Goal: Navigation & Orientation: Find specific page/section

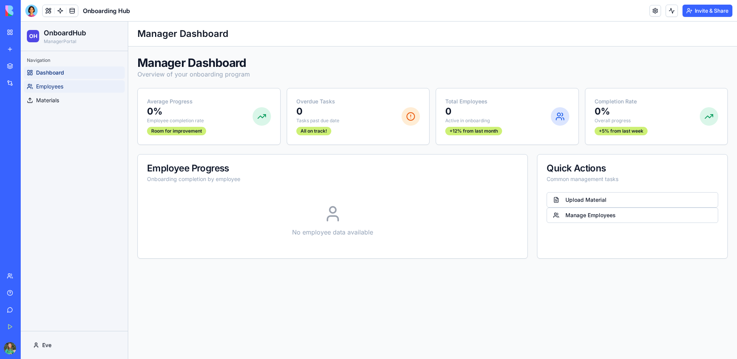
click at [55, 88] on span "Employees" at bounding box center [49, 87] width 27 height 8
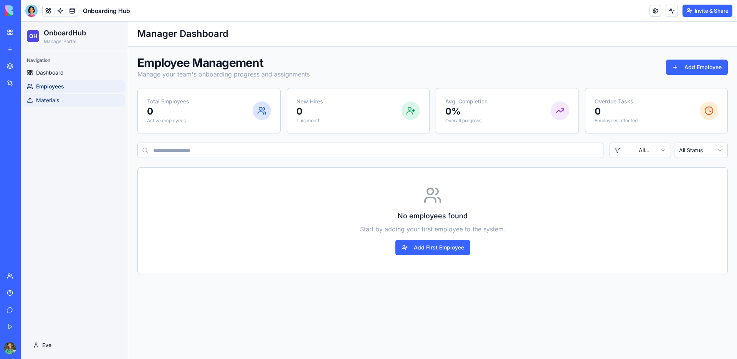
click at [64, 99] on link "Materials" at bounding box center [74, 100] width 101 height 12
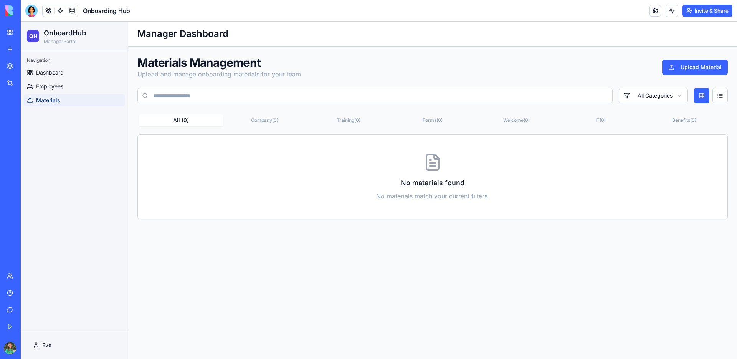
click at [28, 329] on div "Get Started" at bounding box center [23, 327] width 10 height 8
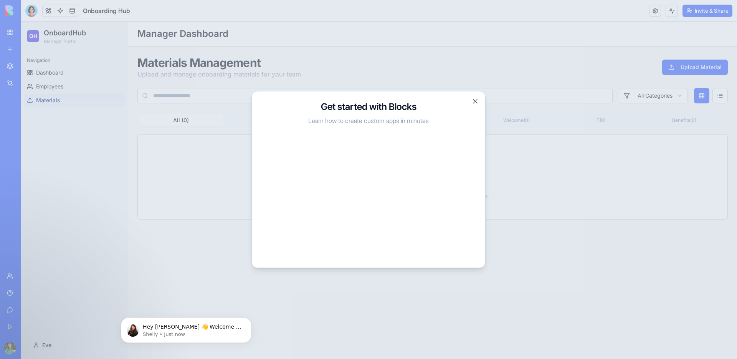
click at [474, 111] on h3 "Get started with Blocks" at bounding box center [368, 107] width 215 height 12
click at [475, 103] on button "Close" at bounding box center [475, 102] width 8 height 8
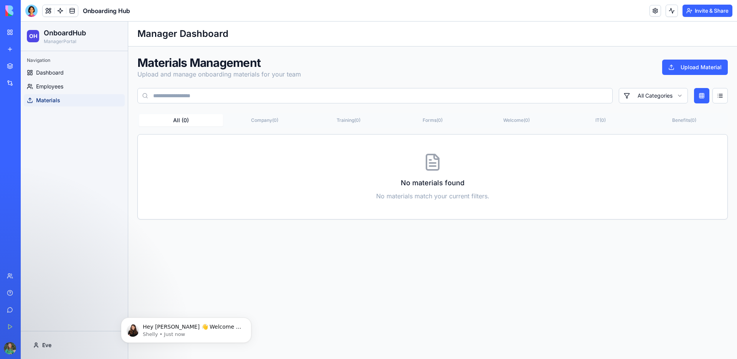
click at [32, 11] on div at bounding box center [31, 11] width 12 height 12
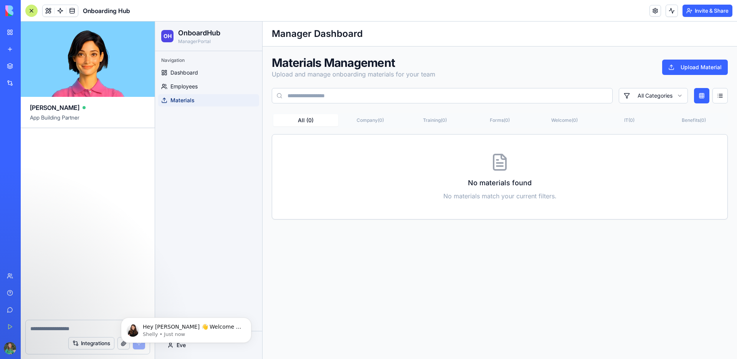
click at [188, 126] on div "Navigation Dashboard Employees Materials" at bounding box center [208, 191] width 107 height 280
click at [30, 12] on div at bounding box center [31, 11] width 12 height 12
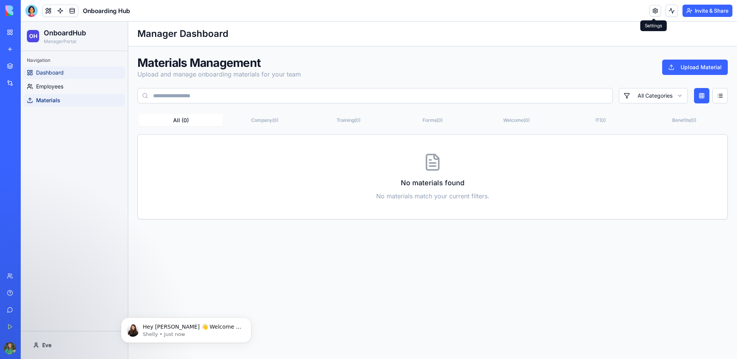
click at [95, 75] on link "Dashboard" at bounding box center [74, 72] width 101 height 12
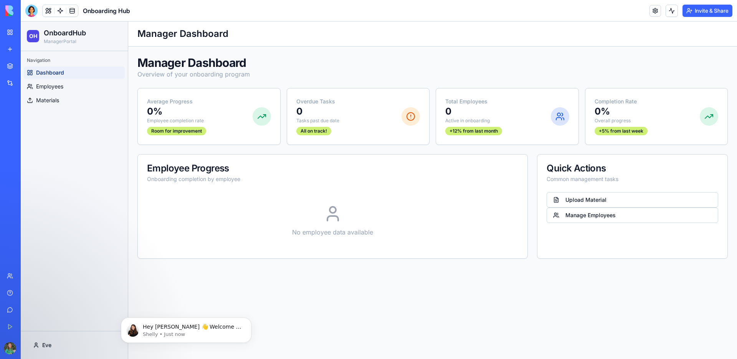
click at [33, 280] on link "Team" at bounding box center [17, 275] width 31 height 15
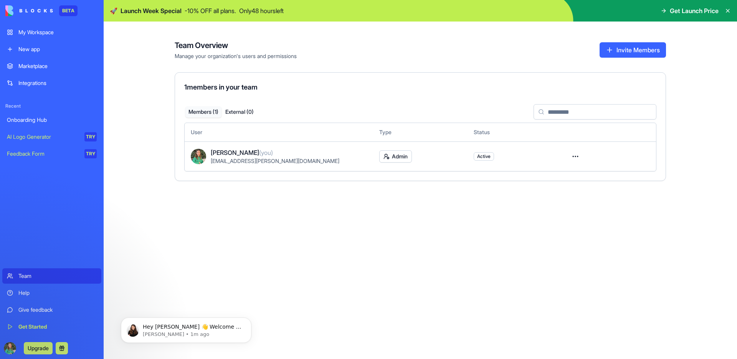
click at [575, 156] on html "BETA My Workspace New app Marketplace Integrations Recent Onboarding Hub AI Log…" at bounding box center [368, 179] width 737 height 359
click at [368, 231] on html "BETA My Workspace New app Marketplace Integrations Recent Onboarding Hub AI Log…" at bounding box center [368, 179] width 737 height 359
click at [225, 110] on button "External ( 0 )" at bounding box center [240, 111] width 36 height 11
click at [212, 112] on button "Members ( 1 )" at bounding box center [203, 111] width 36 height 11
click at [36, 289] on div "Help" at bounding box center [57, 293] width 78 height 8
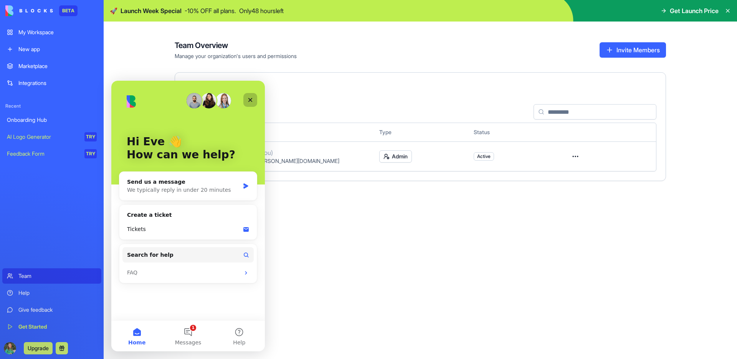
click at [247, 98] on icon "Close" at bounding box center [250, 100] width 6 height 6
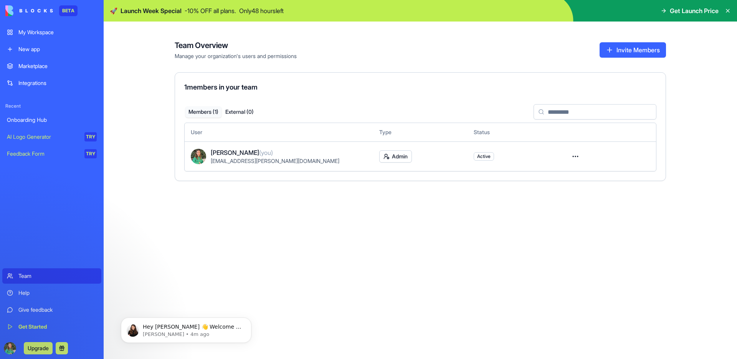
click at [352, 245] on div "Team Overview Manage your organization's users and permissions Invite Members 1…" at bounding box center [420, 190] width 633 height 337
